Goal: Task Accomplishment & Management: Use online tool/utility

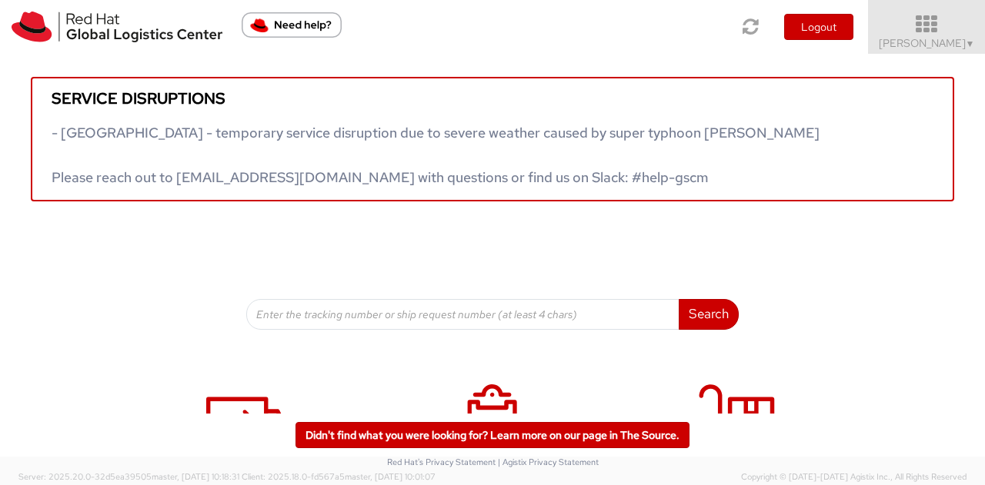
click at [909, 25] on icon at bounding box center [926, 25] width 135 height 22
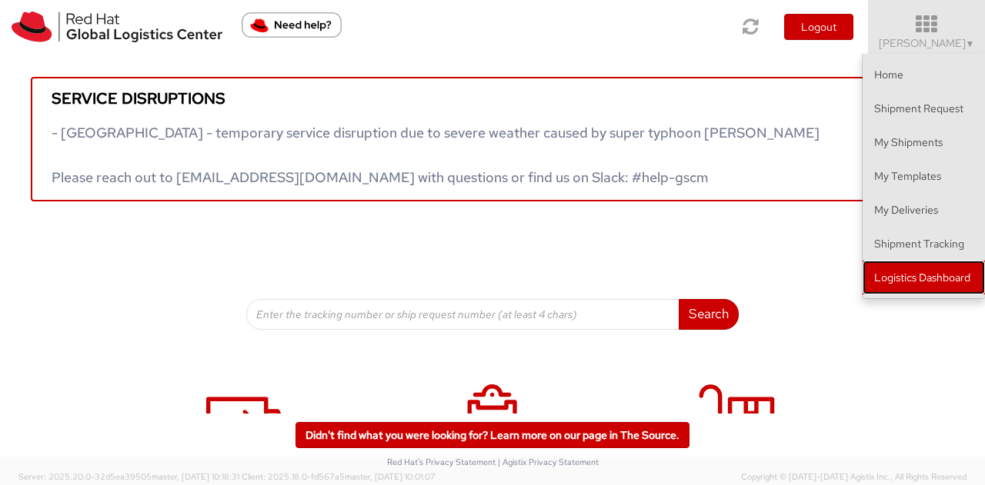
click at [900, 262] on link "Logistics Dashboard" at bounding box center [923, 278] width 122 height 34
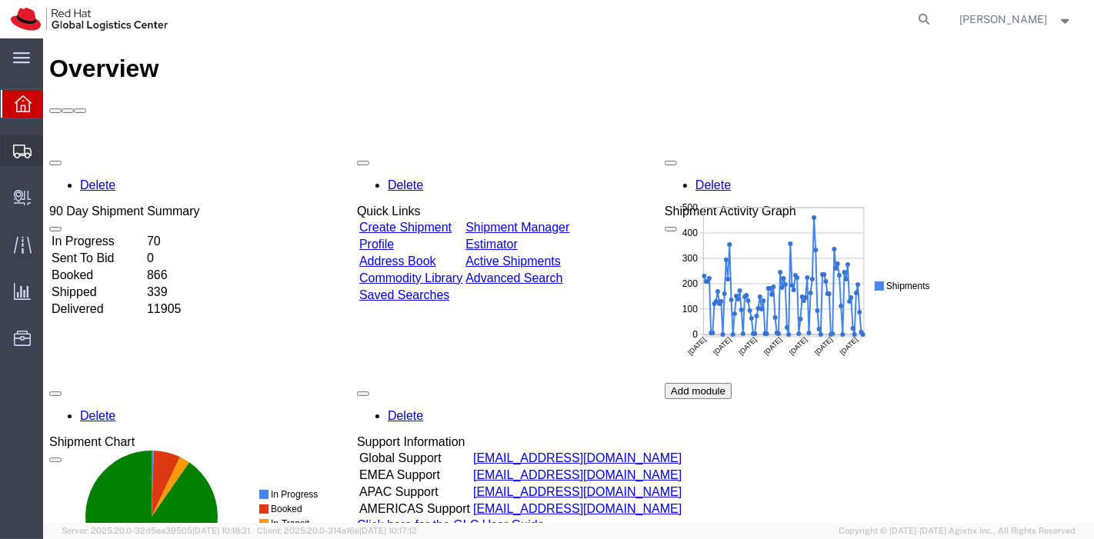
click at [0, 0] on span "Shipment Manager" at bounding box center [0, 0] width 0 height 0
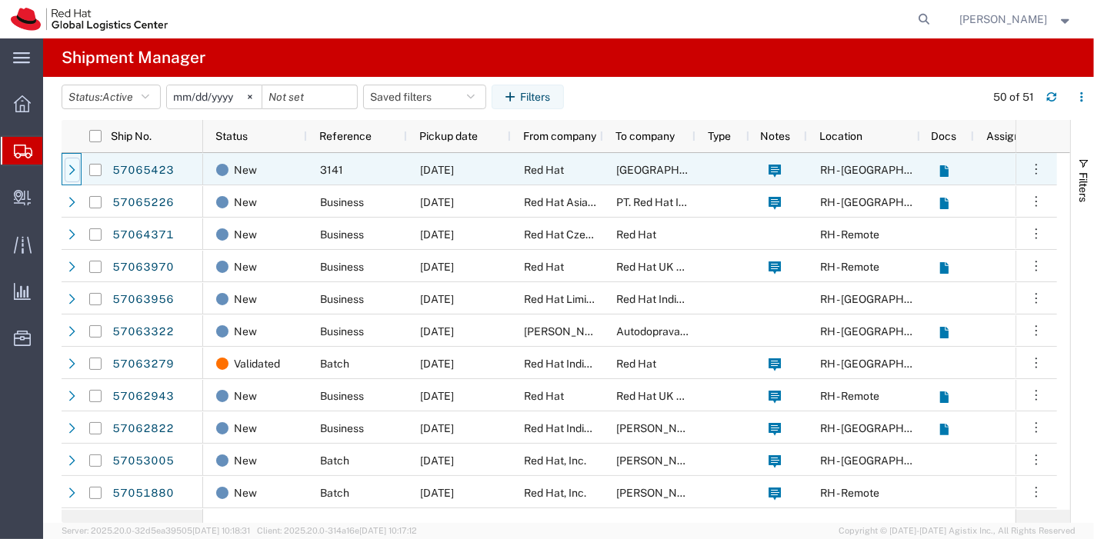
click at [70, 168] on icon at bounding box center [72, 170] width 11 height 11
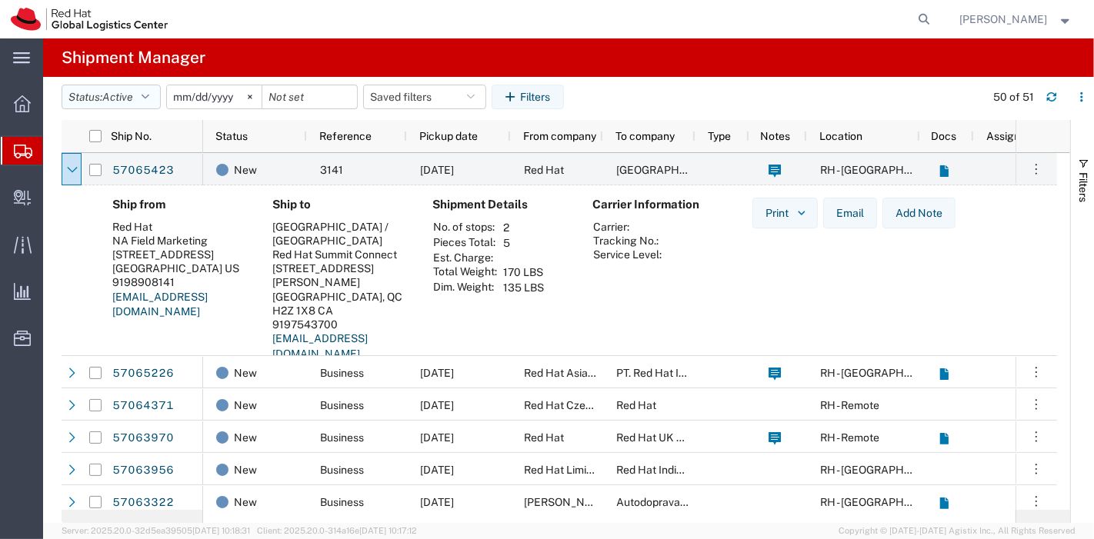
click at [149, 98] on icon "button" at bounding box center [146, 97] width 8 height 11
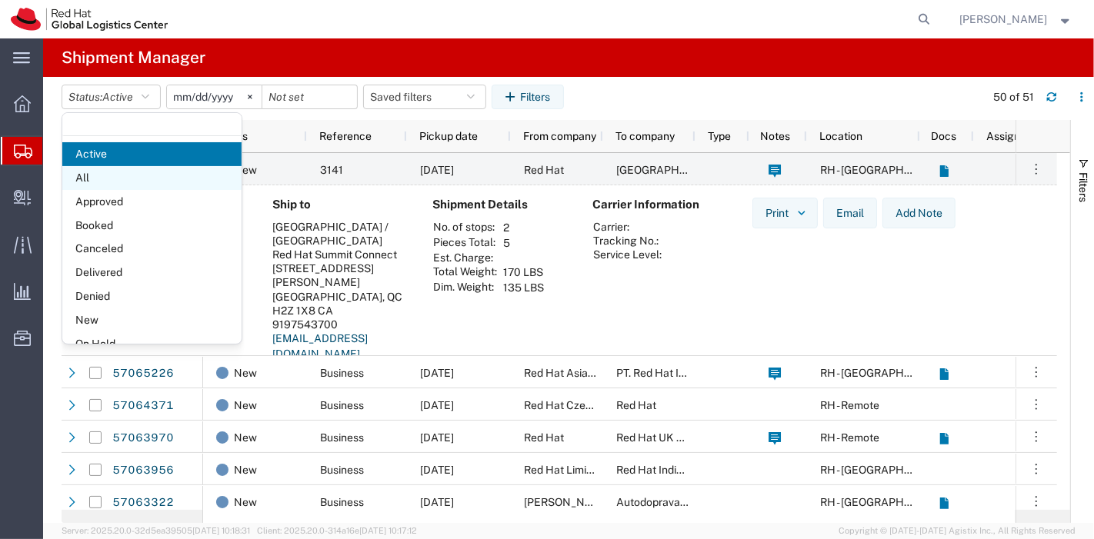
click at [105, 172] on span "All" at bounding box center [151, 178] width 179 height 24
